Goal: Information Seeking & Learning: Learn about a topic

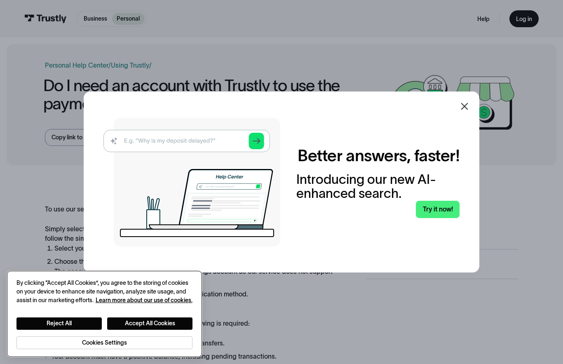
click at [177, 318] on button "Accept All Cookies" at bounding box center [149, 323] width 85 height 12
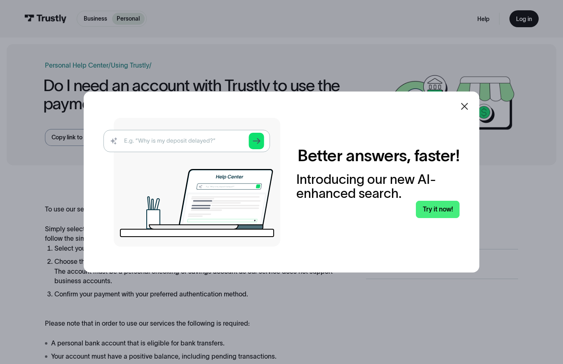
click at [464, 111] on icon at bounding box center [464, 106] width 10 height 10
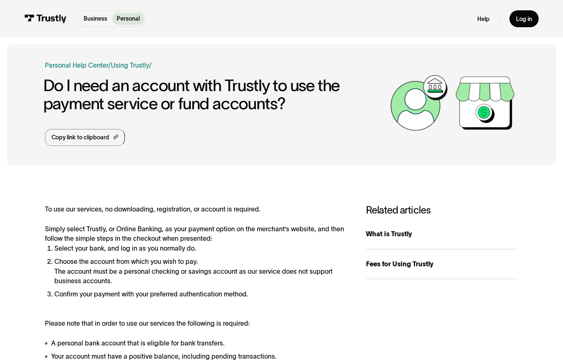
click at [134, 19] on p "Personal" at bounding box center [128, 18] width 23 height 9
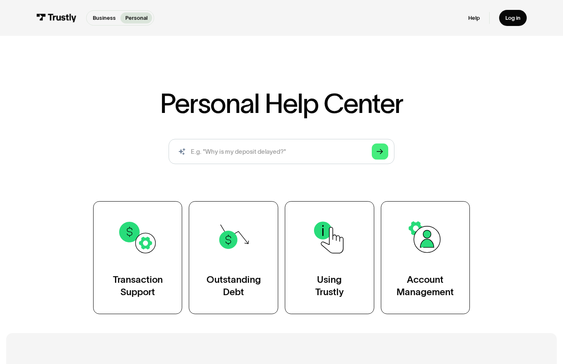
click at [334, 257] on img at bounding box center [329, 237] width 40 height 40
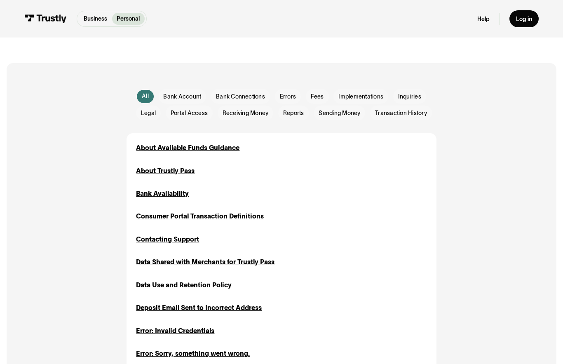
scroll to position [152, 0]
click at [176, 192] on div "Bank Availability" at bounding box center [162, 194] width 53 height 10
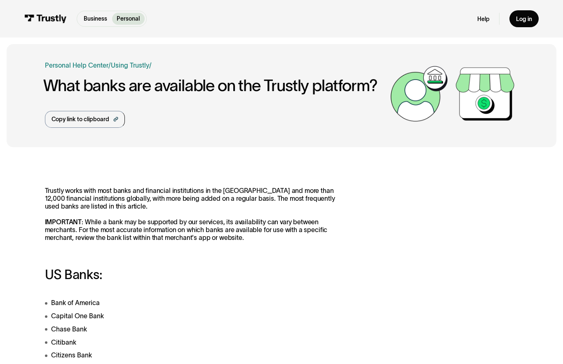
click at [105, 118] on div "Copy link to clipboard" at bounding box center [80, 119] width 58 height 9
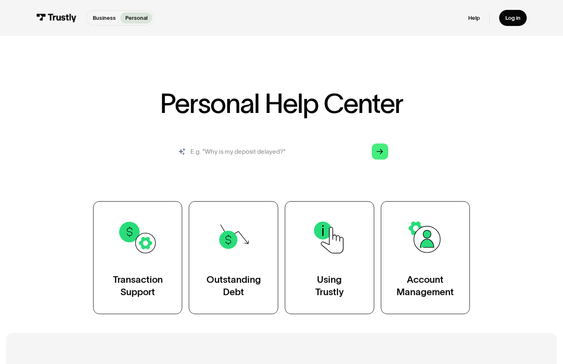
click at [307, 150] on input "search" at bounding box center [281, 151] width 226 height 25
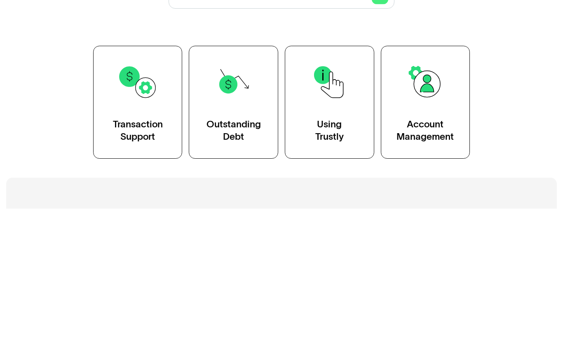
click at [325, 273] on div "Using Trustly" at bounding box center [329, 285] width 28 height 25
